Goal: Task Accomplishment & Management: Manage account settings

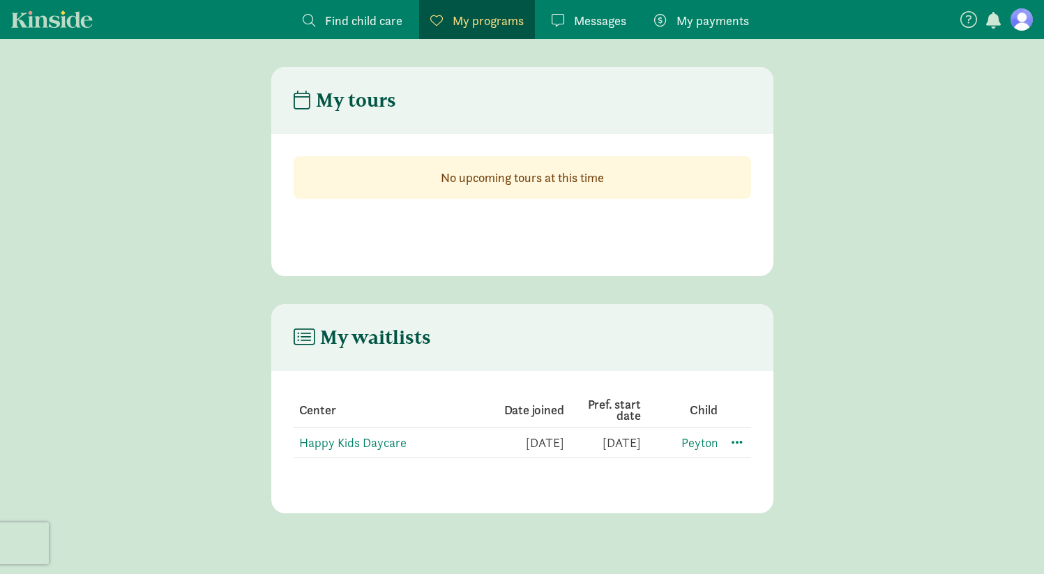
click at [517, 340] on header "My waitlists" at bounding box center [522, 337] width 502 height 67
click at [488, 451] on td "Happy Kids Daycare" at bounding box center [526, 443] width 77 height 31
click at [641, 439] on td "[DATE]" at bounding box center [679, 443] width 77 height 31
click at [731, 435] on span at bounding box center [737, 441] width 17 height 17
click at [732, 469] on div "Edit preferences" at bounding box center [786, 473] width 126 height 30
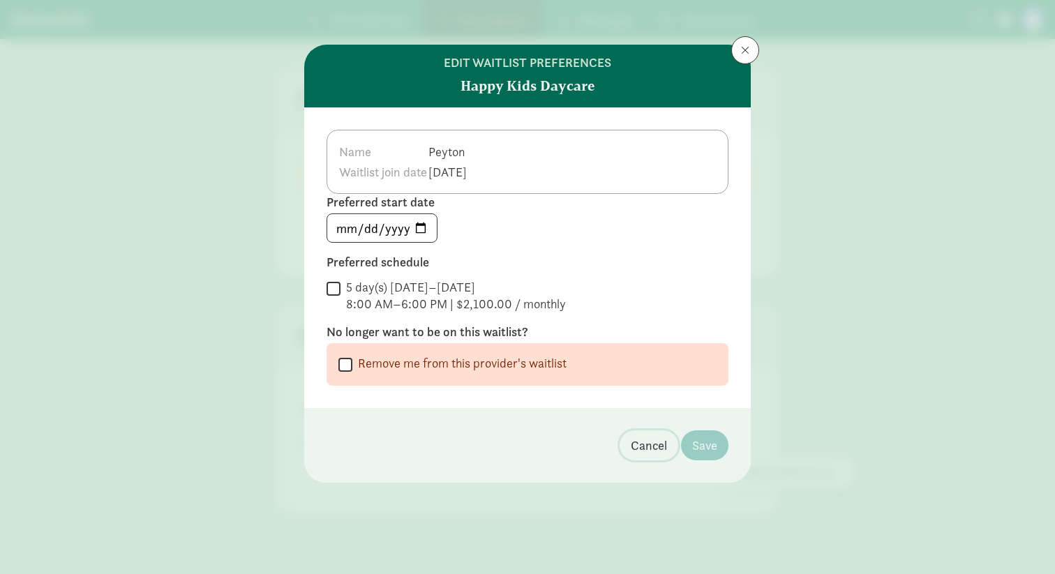
click at [637, 449] on span "Cancel" at bounding box center [649, 445] width 36 height 19
